Goal: Task Accomplishment & Management: Use online tool/utility

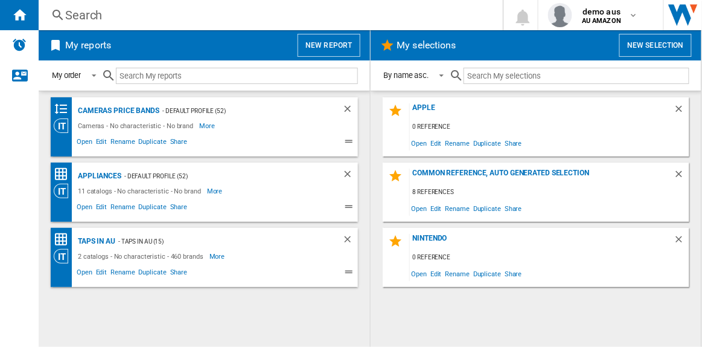
click at [329, 42] on button "New report" at bounding box center [329, 45] width 62 height 23
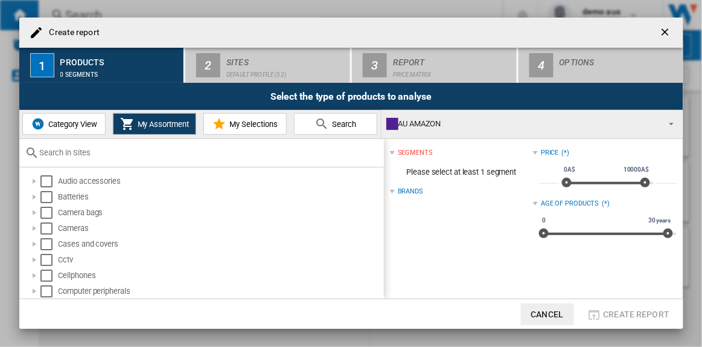
click at [57, 155] on input "text" at bounding box center [209, 152] width 338 height 9
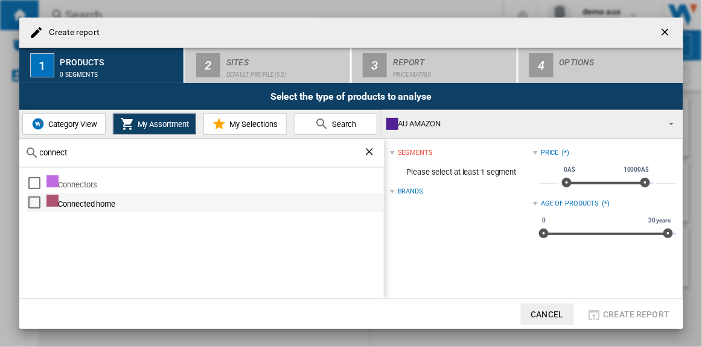
type input "connect"
click at [35, 201] on div "Select" at bounding box center [34, 202] width 12 height 12
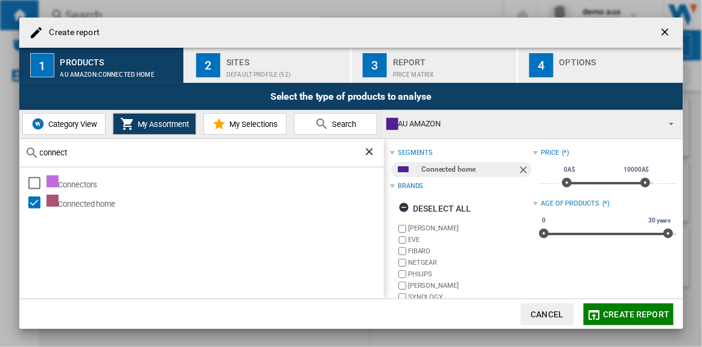
click at [263, 68] on div "Default profile (52)" at bounding box center [285, 71] width 119 height 13
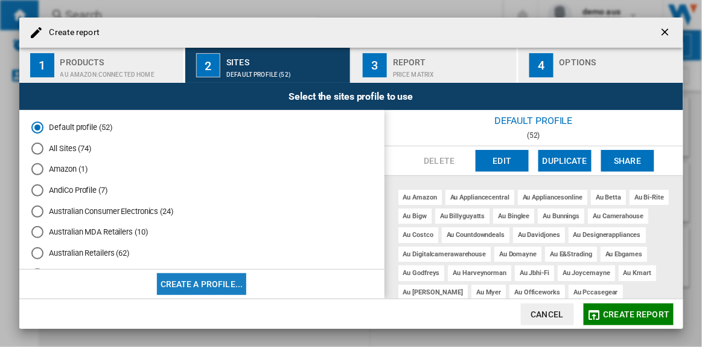
click at [227, 279] on button "Create a profile..." at bounding box center [202, 284] width 90 height 22
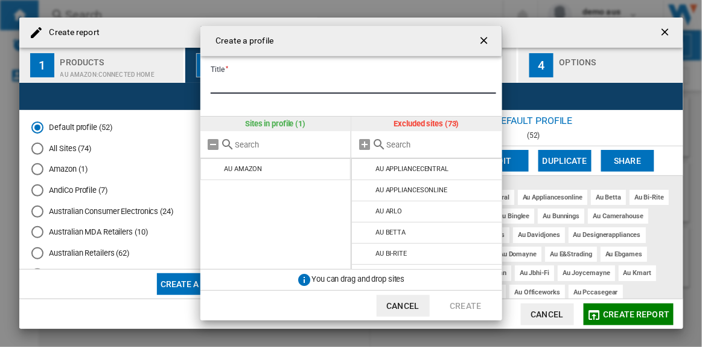
click at [258, 79] on input "Title" at bounding box center [354, 84] width 286 height 18
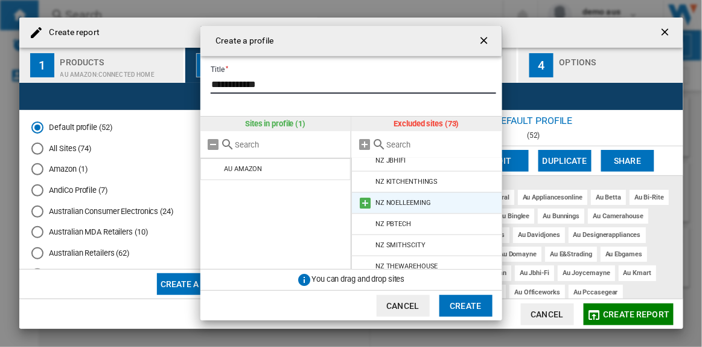
scroll to position [1432, 0]
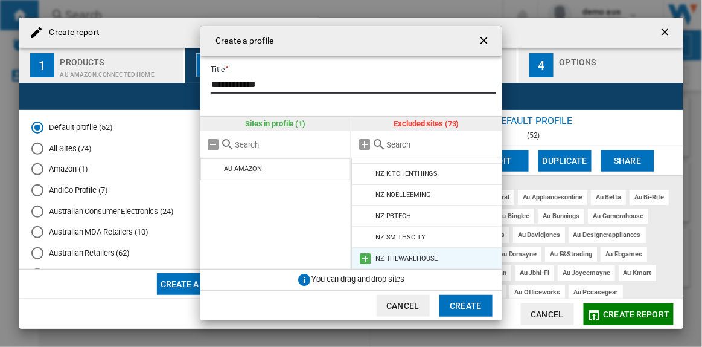
type input "**********"
click at [366, 257] on md-icon at bounding box center [365, 258] width 14 height 14
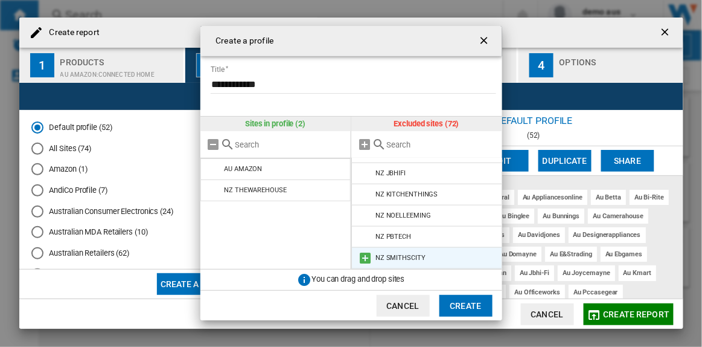
click at [365, 258] on md-icon at bounding box center [365, 258] width 14 height 14
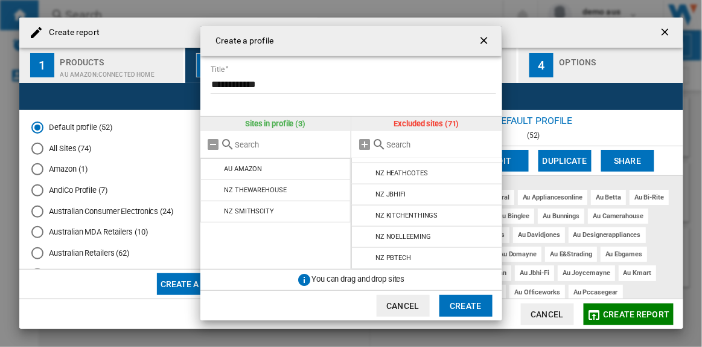
click at [365, 258] on md-icon at bounding box center [365, 258] width 14 height 14
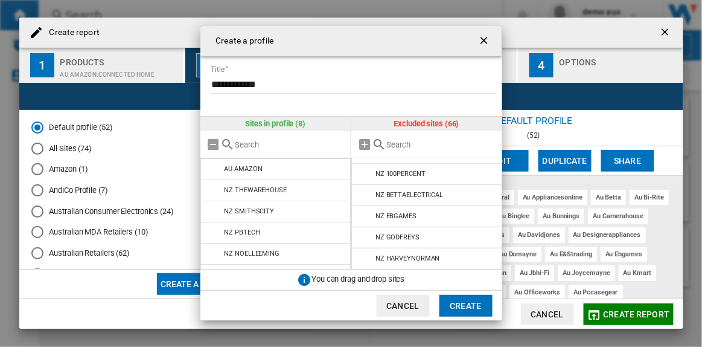
click at [365, 258] on md-icon at bounding box center [365, 258] width 14 height 14
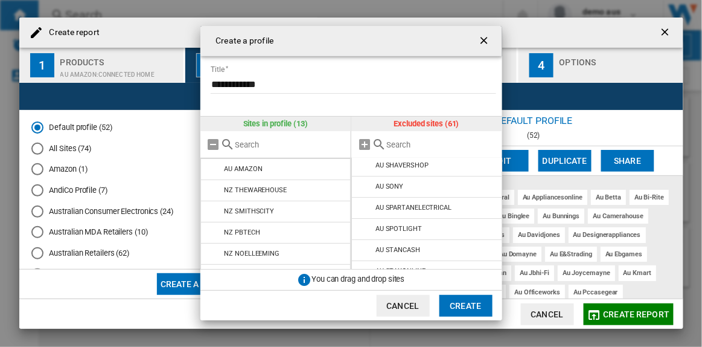
scroll to position [1179, 0]
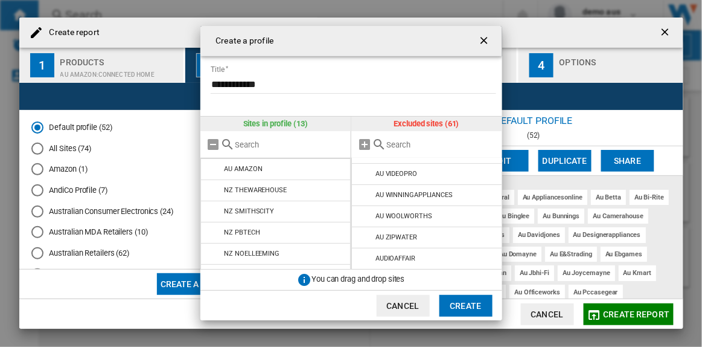
click at [472, 305] on button "Create" at bounding box center [466, 306] width 53 height 22
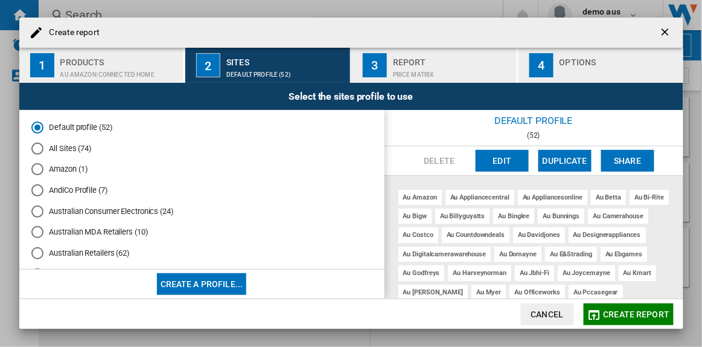
click at [620, 316] on span "Create report" at bounding box center [637, 314] width 66 height 10
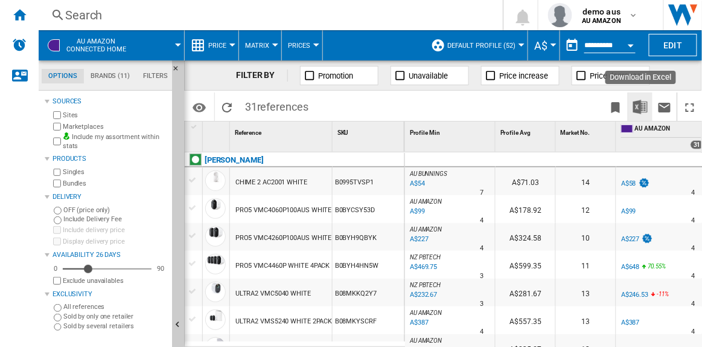
click at [641, 109] on img "Download in Excel" at bounding box center [640, 107] width 14 height 14
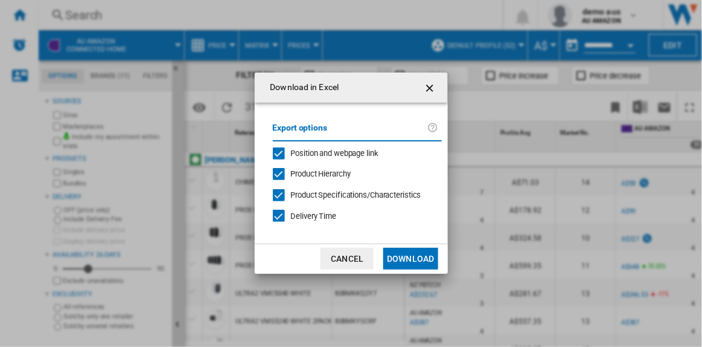
click at [281, 170] on div "Product Hierarchy" at bounding box center [279, 174] width 12 height 12
click at [281, 189] on div at bounding box center [279, 195] width 12 height 12
drag, startPoint x: 281, startPoint y: 212, endPoint x: 301, endPoint y: 225, distance: 23.6
click at [282, 212] on div "Delivery Time" at bounding box center [279, 216] width 12 height 12
click at [412, 255] on button "Download" at bounding box center [410, 259] width 54 height 22
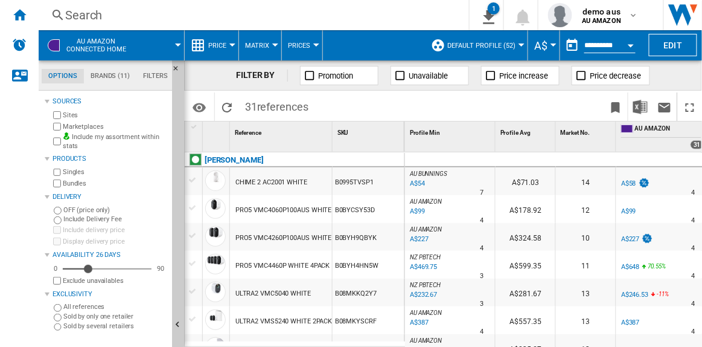
click at [519, 47] on button "Default profile (52)" at bounding box center [484, 45] width 74 height 30
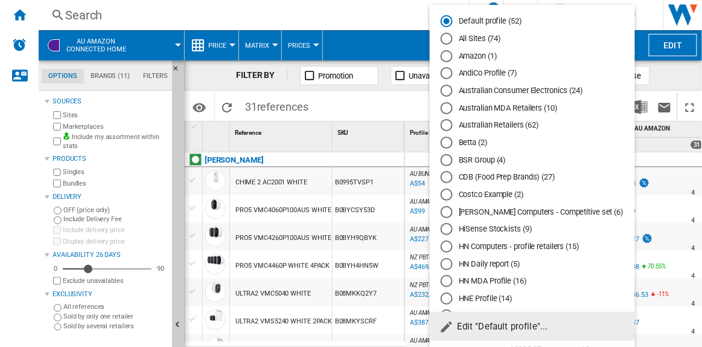
scroll to position [252, 0]
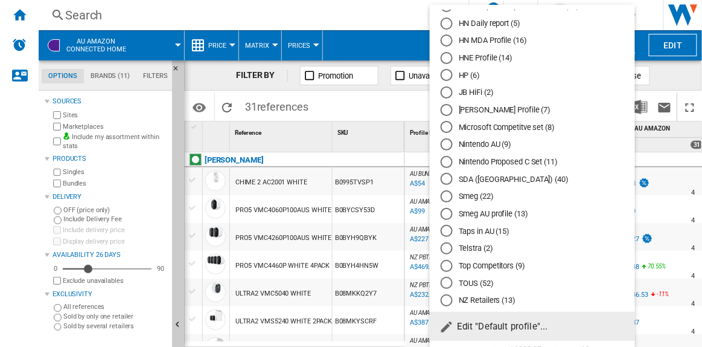
click at [481, 300] on md-radio-button "NZ Retailers (13)" at bounding box center [533, 300] width 184 height 11
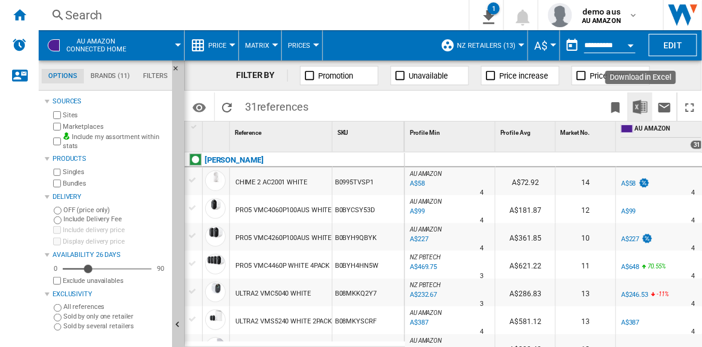
click at [644, 110] on img "Download in Excel" at bounding box center [640, 107] width 14 height 14
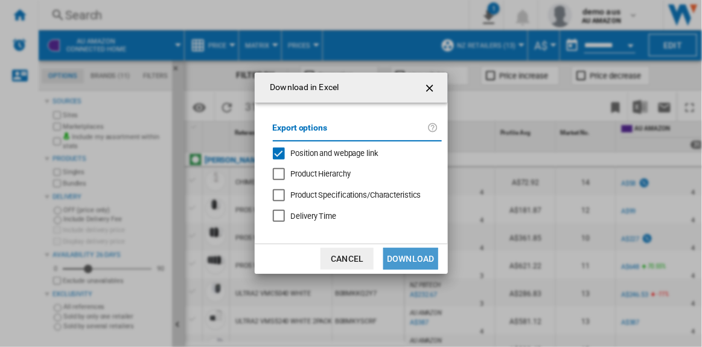
click at [425, 259] on button "Download" at bounding box center [410, 259] width 54 height 22
